Goal: Task Accomplishment & Management: Complete application form

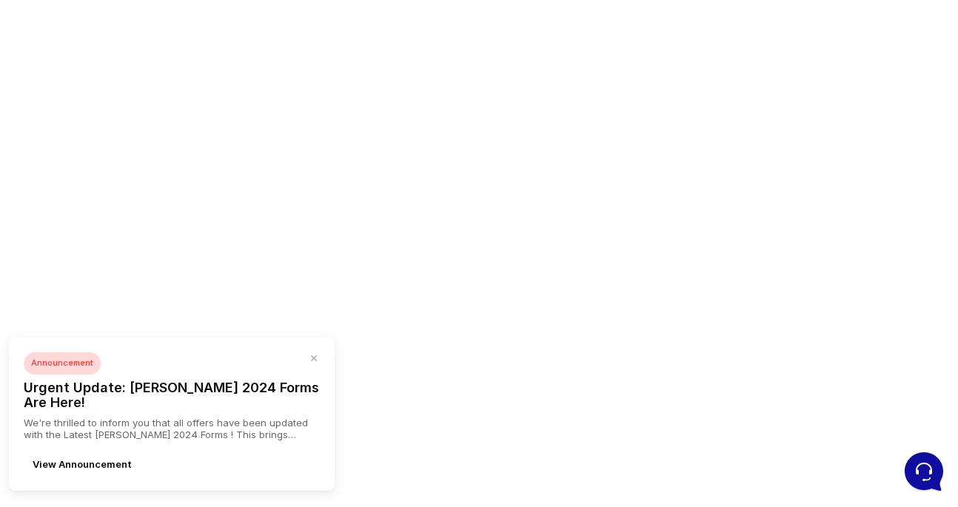
click at [194, 439] on p "We're thrilled to inform you that all offers have been updated with the Latest …" at bounding box center [172, 429] width 296 height 24
click at [325, 372] on div "Announcement Urgent Update: Tresa 2024 Forms Are Here! We're thrilled to inform…" at bounding box center [172, 414] width 326 height 153
click at [315, 361] on icon "button" at bounding box center [314, 358] width 6 height 6
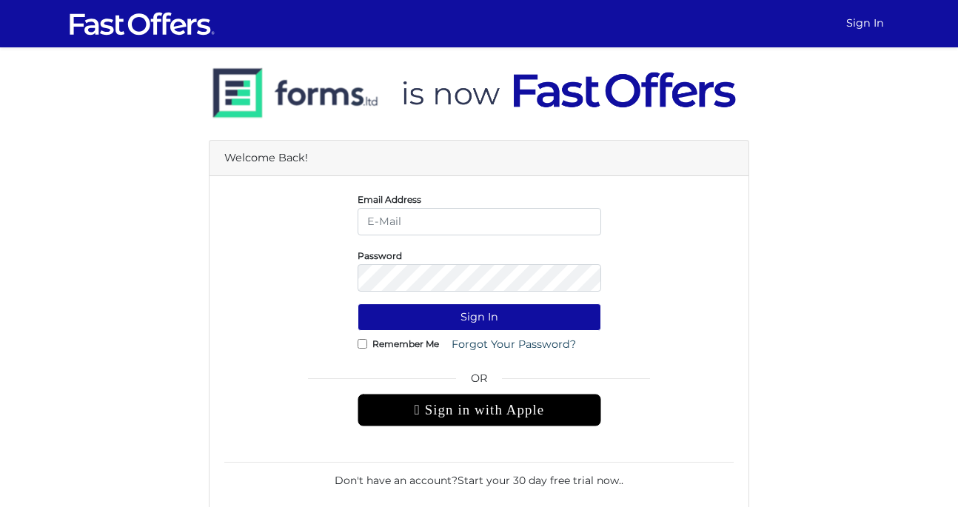
type input "homesbycooper@gmail.com"
click at [365, 344] on input "Remember Me" at bounding box center [363, 344] width 10 height 10
checkbox input "true"
click at [419, 333] on div "Remember Me Forgot Your Password?" at bounding box center [480, 344] width 244 height 27
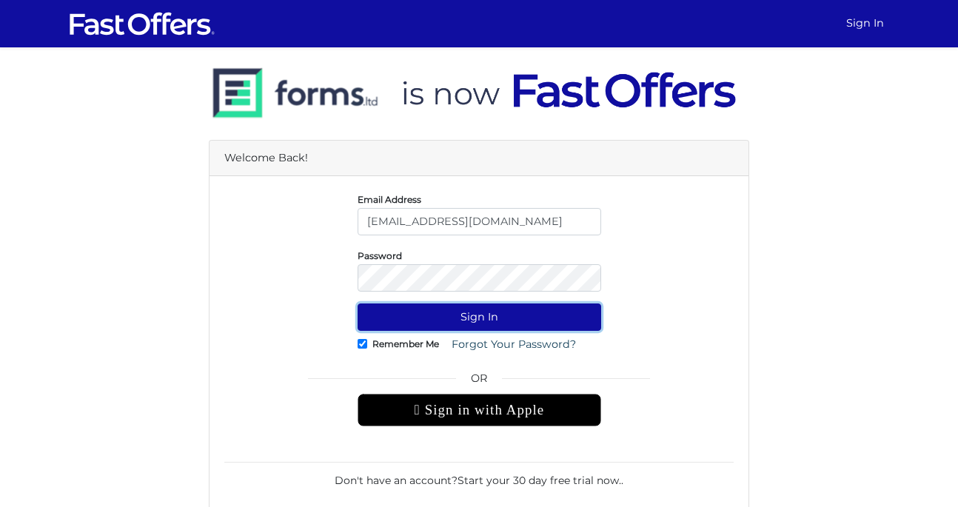
click at [423, 322] on button "Sign In" at bounding box center [480, 317] width 244 height 27
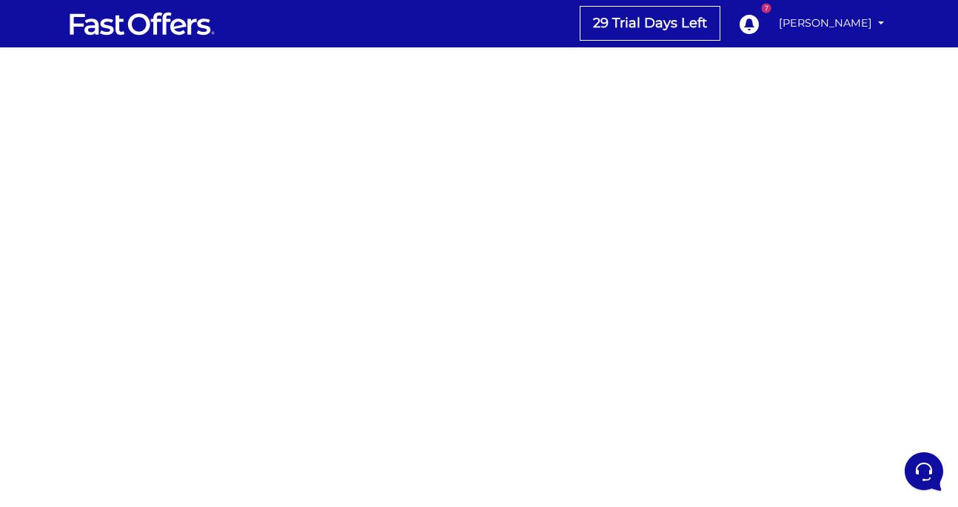
click at [645, 165] on iframe at bounding box center [478, 417] width 333 height 740
click at [702, 326] on div at bounding box center [479, 417] width 958 height 740
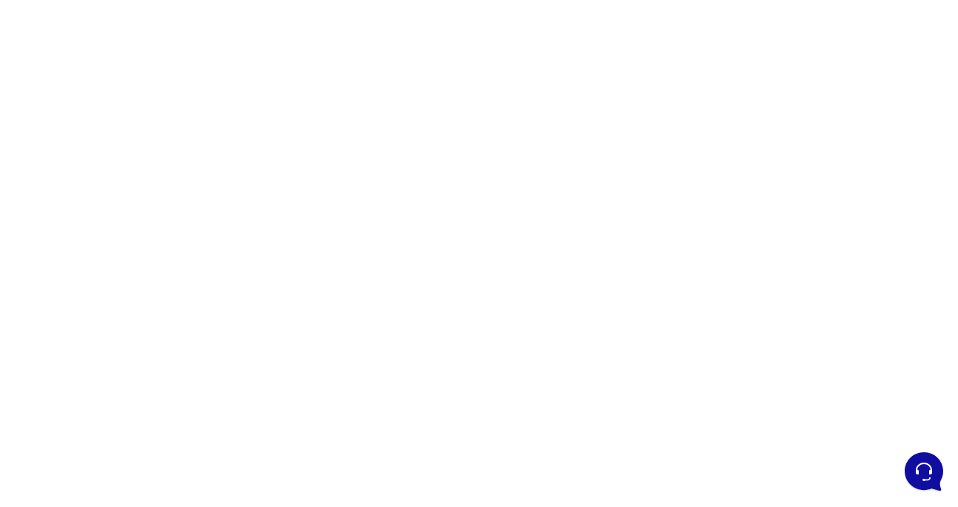
scroll to position [114, 0]
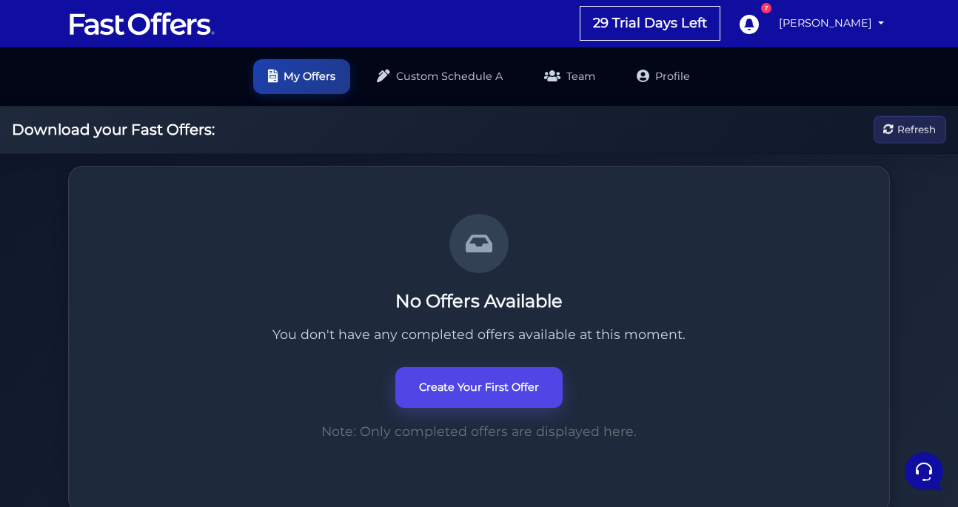
click at [496, 392] on link "Create Your First Offer" at bounding box center [478, 387] width 167 height 41
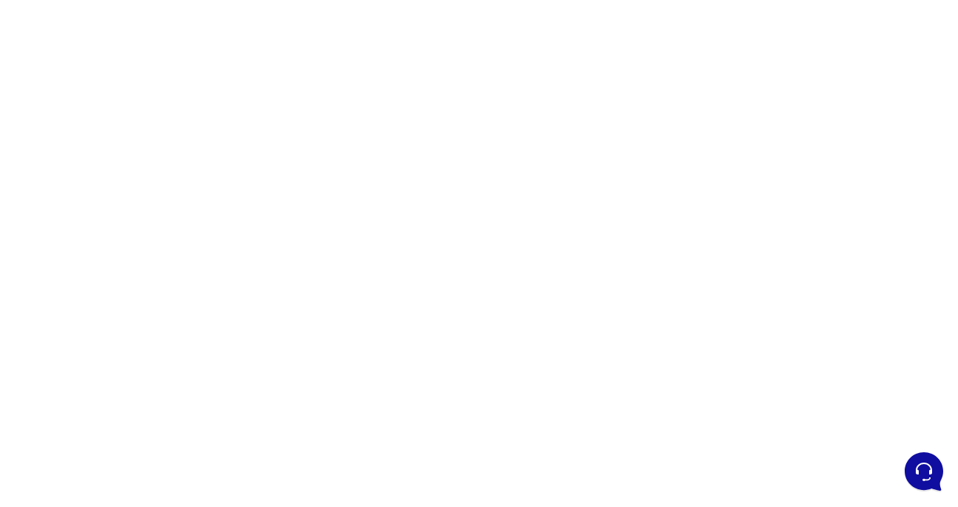
scroll to position [281, 0]
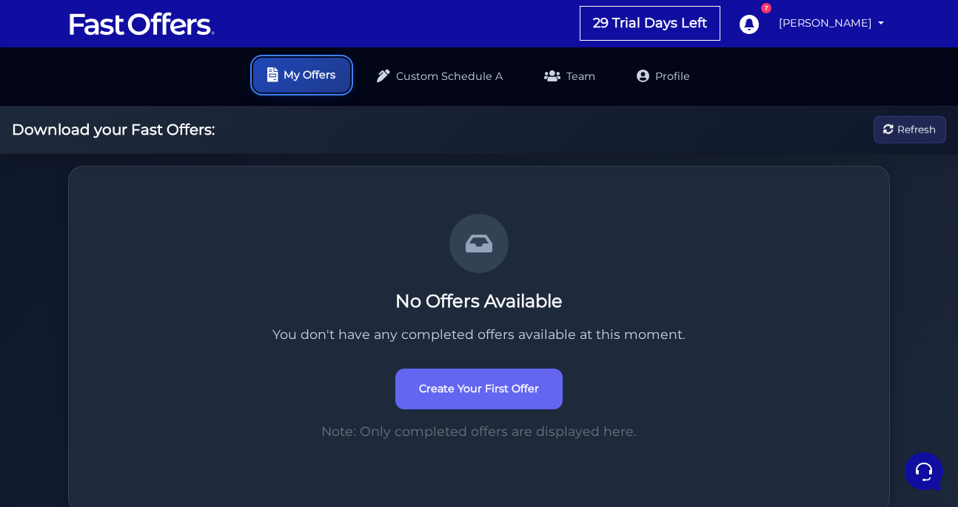
click at [298, 76] on link "My Offers" at bounding box center [301, 75] width 97 height 35
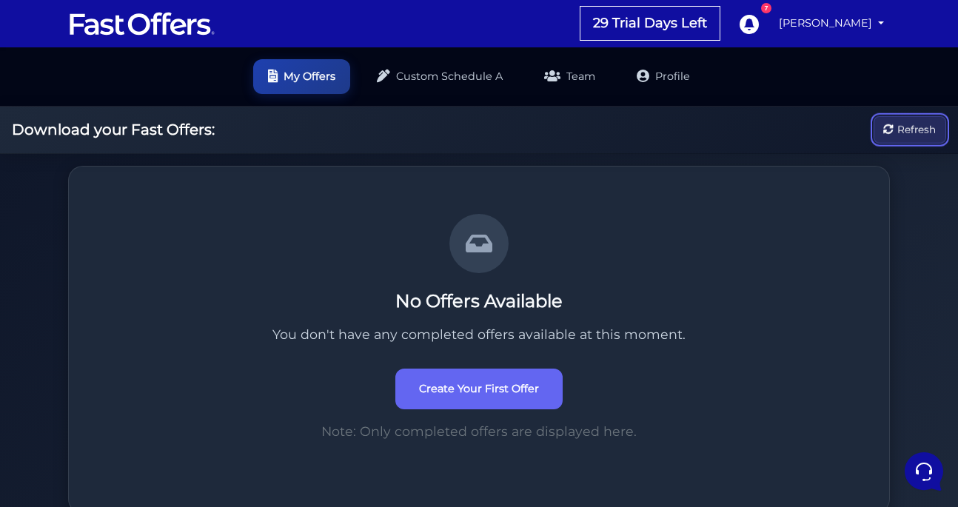
click at [906, 120] on button "Refresh" at bounding box center [910, 129] width 73 height 27
click at [123, 26] on img at bounding box center [142, 24] width 148 height 28
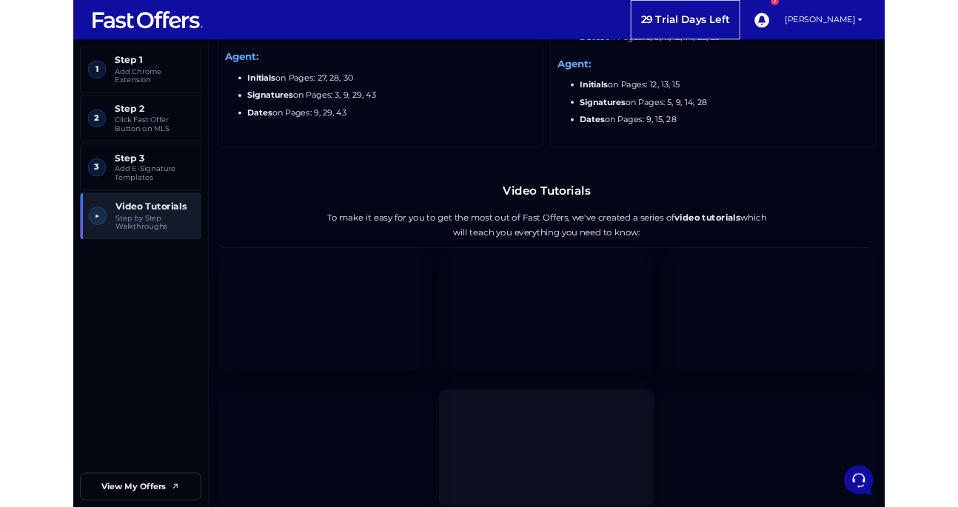
scroll to position [2233, 0]
